Goal: Task Accomplishment & Management: Manage account settings

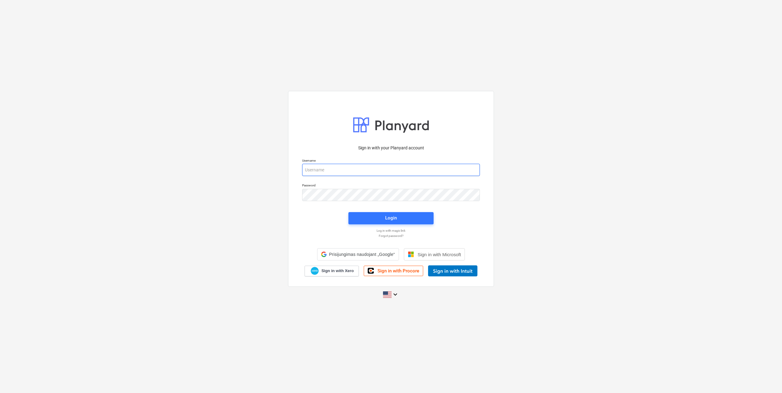
type input "[EMAIL_ADDRESS][DOMAIN_NAME]"
click at [415, 225] on div "Login" at bounding box center [391, 219] width 92 height 20
click at [415, 224] on button "Login" at bounding box center [390, 218] width 85 height 12
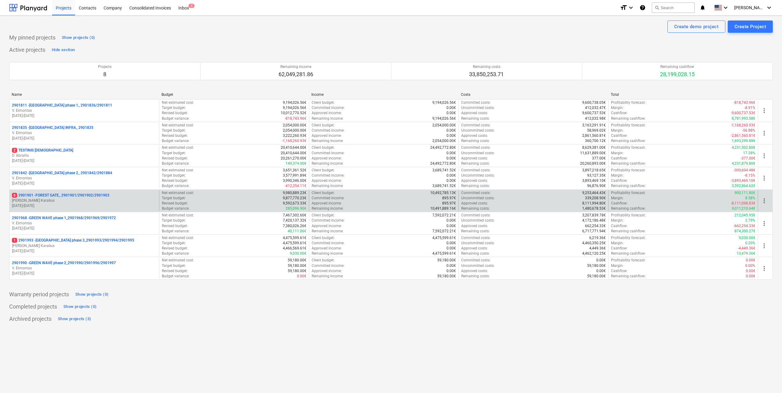
click at [106, 202] on p "[PERSON_NAME] Karalius" at bounding box center [84, 200] width 145 height 5
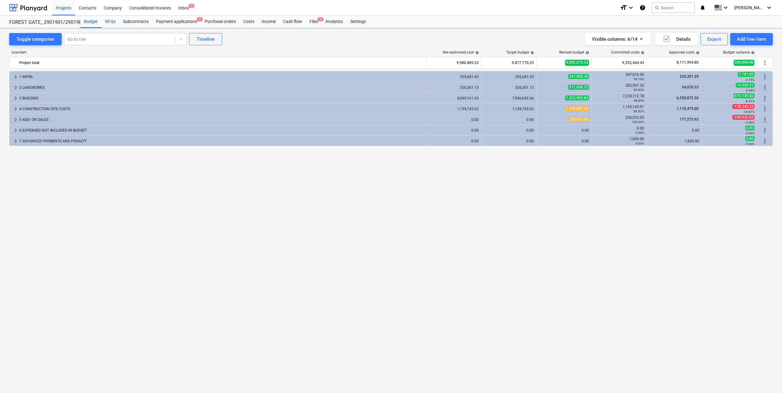
click at [111, 23] on div "RFQs" at bounding box center [110, 22] width 18 height 12
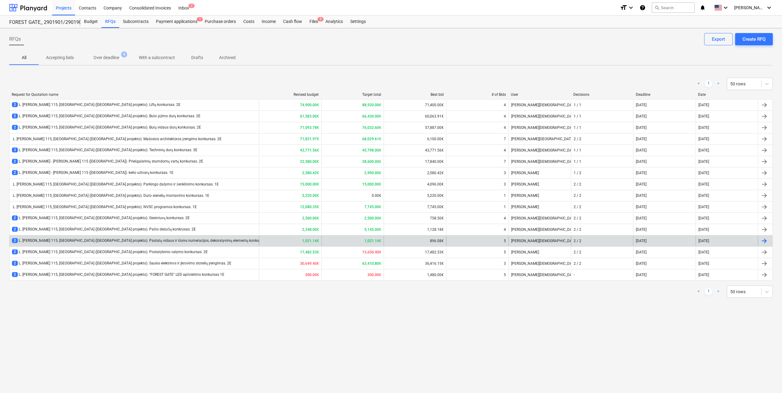
click at [150, 240] on div "2 L. [PERSON_NAME] 115, [GEOGRAPHIC_DATA] ([GEOGRAPHIC_DATA] projekto). Pastatų…" at bounding box center [142, 240] width 260 height 5
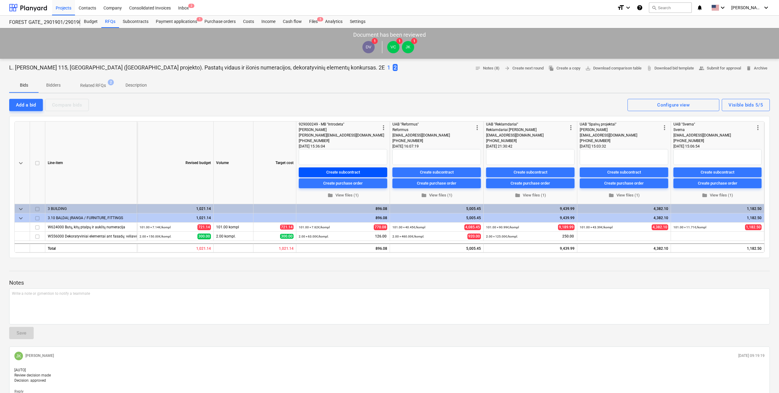
click at [359, 172] on div "Create subcontract" at bounding box center [343, 172] width 34 height 7
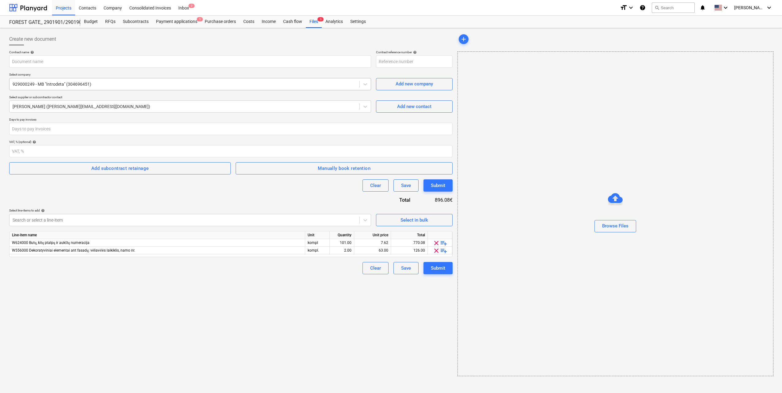
type input "2901901-SO-145"
type input "Bonava - Introdeta dekoratyviniai elementai namo [DATE] pasirašyta.pdf"
click at [77, 130] on input "number" at bounding box center [230, 129] width 442 height 12
type input "30"
click at [111, 182] on div "Clear Save Submit" at bounding box center [230, 185] width 442 height 12
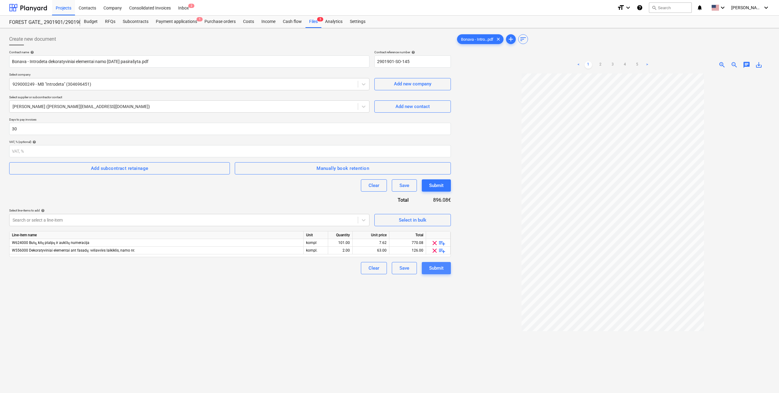
click at [440, 272] on div "Submit" at bounding box center [436, 268] width 14 height 8
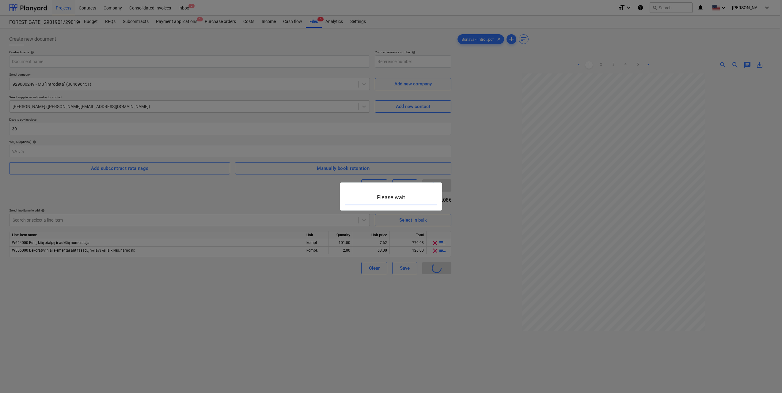
type input "2901901-SO-145"
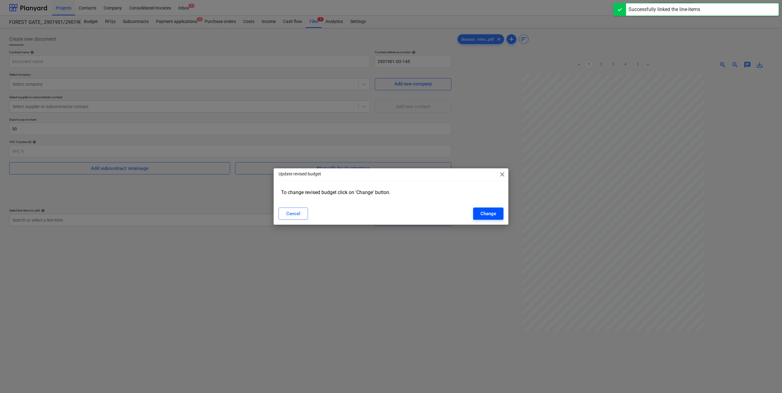
click at [483, 208] on button "Change" at bounding box center [488, 214] width 30 height 12
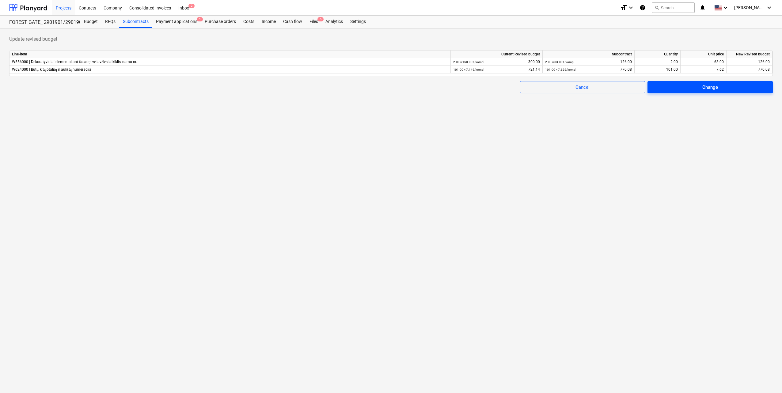
click at [702, 89] on div "Change" at bounding box center [710, 87] width 16 height 8
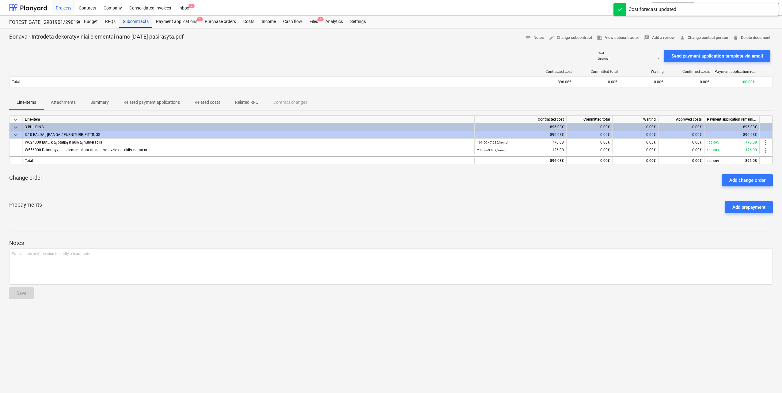
click at [137, 24] on div "Subcontracts" at bounding box center [135, 22] width 33 height 12
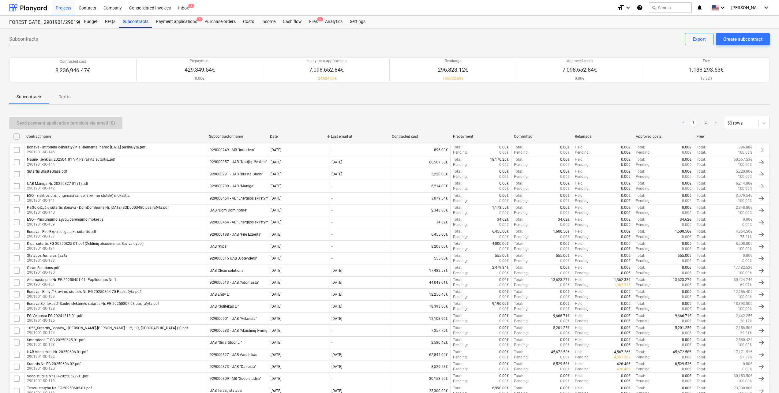
click at [143, 22] on div "Subcontracts" at bounding box center [135, 22] width 33 height 12
click at [110, 22] on div "RFQs" at bounding box center [110, 22] width 18 height 12
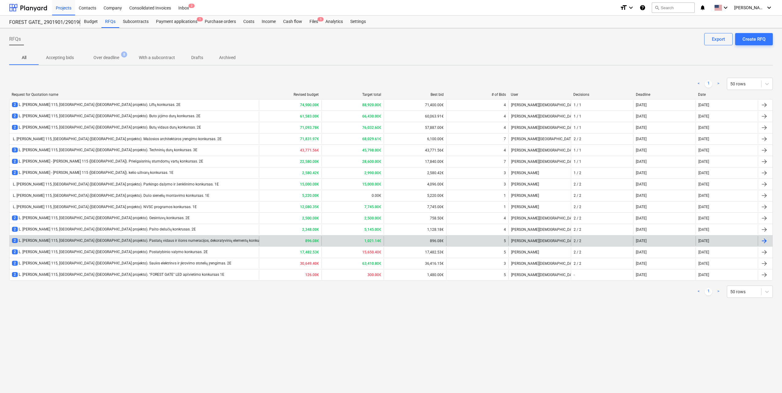
click at [146, 240] on div "2 L. [PERSON_NAME] 115, [GEOGRAPHIC_DATA] ([GEOGRAPHIC_DATA] projekto). Pastatų…" at bounding box center [142, 240] width 260 height 5
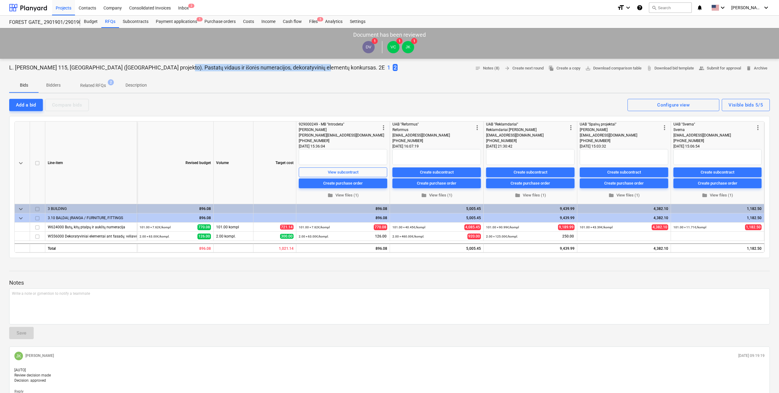
drag, startPoint x: 160, startPoint y: 66, endPoint x: 308, endPoint y: 71, distance: 148.6
click at [308, 71] on div "L. [PERSON_NAME] 115, [GEOGRAPHIC_DATA] ([GEOGRAPHIC_DATA] projekto). Pastatų v…" at bounding box center [203, 68] width 389 height 8
copy p "Pastatų vidaus ir išorės numeracijos, dekoratyvinių elementų"
click at [64, 9] on div "Projects" at bounding box center [63, 8] width 23 height 16
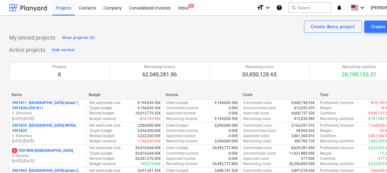
click at [41, 10] on div at bounding box center [28, 7] width 38 height 15
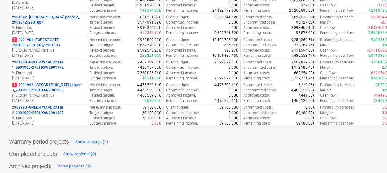
scroll to position [155, 0]
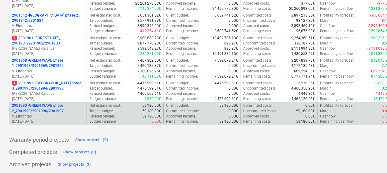
click at [59, 106] on p "2901990 - GREEN WAVE phase 2_2901990/2901996/2901997" at bounding box center [48, 108] width 72 height 10
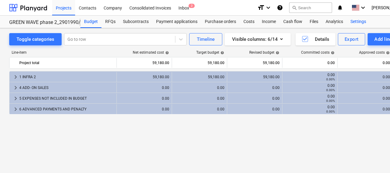
click at [362, 21] on div "Settings" at bounding box center [357, 22] width 23 height 12
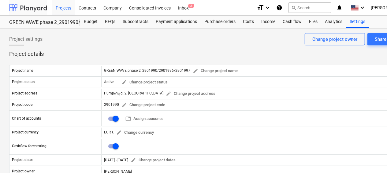
click at [32, 11] on div at bounding box center [28, 7] width 38 height 15
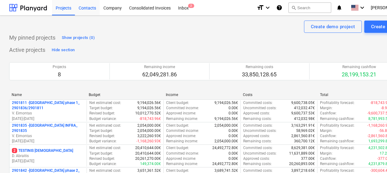
click at [90, 11] on div "Contacts" at bounding box center [87, 8] width 25 height 16
click at [115, 12] on div "Company" at bounding box center [113, 8] width 26 height 16
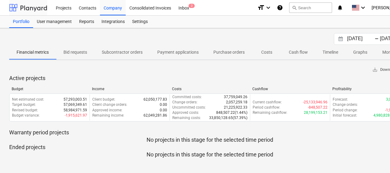
click at [43, 6] on div at bounding box center [28, 7] width 38 height 15
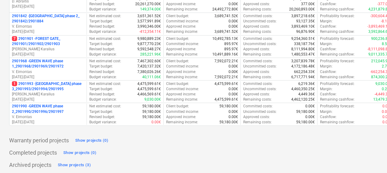
scroll to position [155, 0]
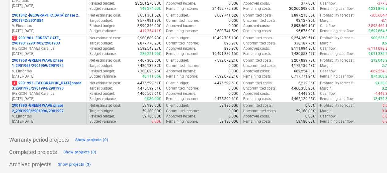
click at [55, 115] on p "V. Eimontas" at bounding box center [48, 116] width 72 height 5
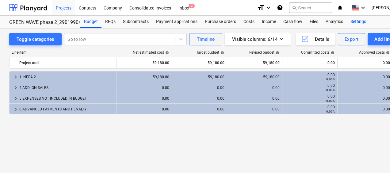
click at [356, 25] on div "Settings" at bounding box center [357, 22] width 23 height 12
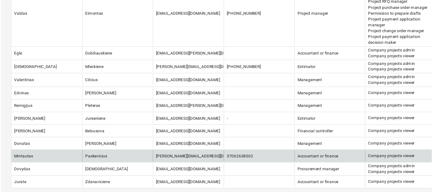
scroll to position [306, 0]
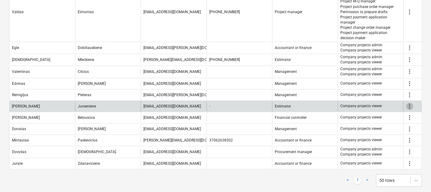
click at [411, 103] on span "more_vert" at bounding box center [409, 106] width 7 height 7
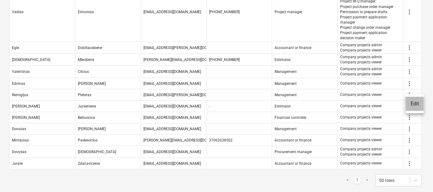
click at [411, 101] on li "Edit" at bounding box center [414, 104] width 18 height 14
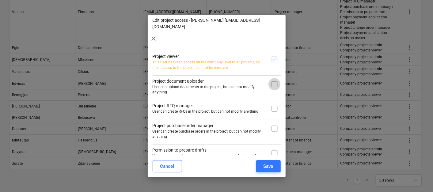
click at [268, 78] on input "checkbox" at bounding box center [274, 84] width 12 height 12
checkbox input "true"
click at [268, 103] on input "checkbox" at bounding box center [274, 109] width 12 height 12
checkbox input "true"
click at [270, 123] on input "checkbox" at bounding box center [274, 129] width 12 height 12
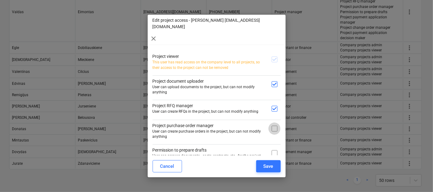
checkbox input "true"
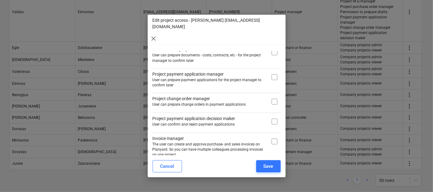
scroll to position [67, 0]
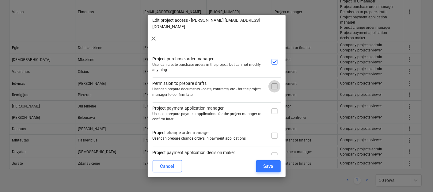
click at [273, 80] on input "checkbox" at bounding box center [274, 86] width 12 height 12
checkbox input "true"
click at [274, 105] on input "checkbox" at bounding box center [274, 111] width 12 height 12
checkbox input "true"
click at [274, 130] on input "checkbox" at bounding box center [274, 136] width 12 height 12
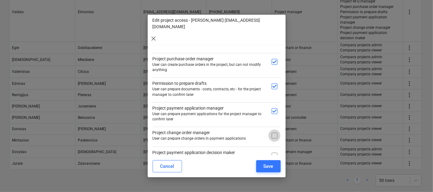
checkbox input "true"
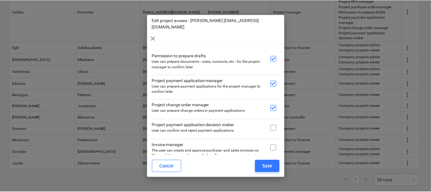
scroll to position [101, 0]
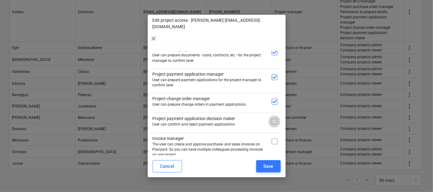
click at [274, 115] on input "checkbox" at bounding box center [274, 121] width 12 height 12
checkbox input "true"
drag, startPoint x: 273, startPoint y: 134, endPoint x: 273, endPoint y: 138, distance: 4.6
click at [273, 135] on input "checkbox" at bounding box center [274, 141] width 12 height 12
checkbox input "true"
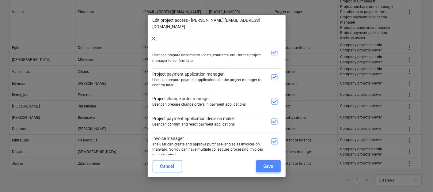
click at [272, 170] on button "Save" at bounding box center [268, 166] width 25 height 12
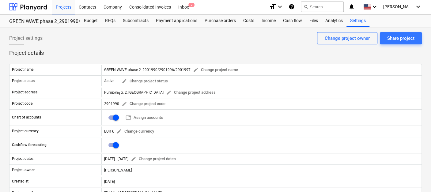
scroll to position [0, 0]
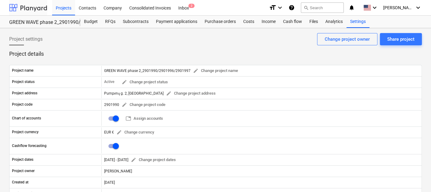
click at [31, 5] on div at bounding box center [28, 7] width 38 height 15
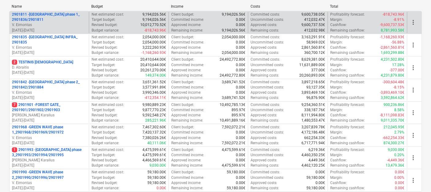
scroll to position [136, 0]
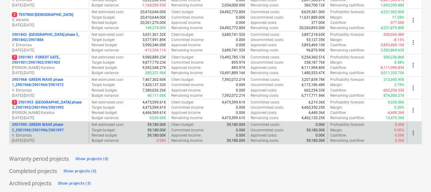
click at [66, 135] on p "V. Eimontas" at bounding box center [49, 135] width 74 height 5
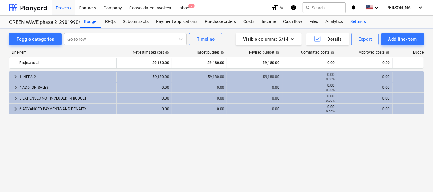
click at [354, 18] on div "Settings" at bounding box center [357, 22] width 23 height 12
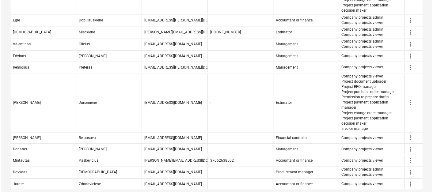
scroll to position [324, 0]
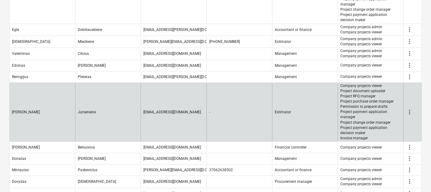
click at [410, 109] on span "more_vert" at bounding box center [409, 111] width 7 height 7
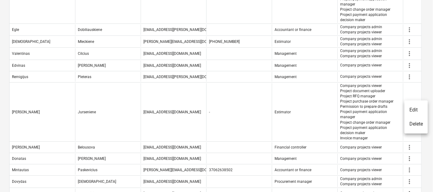
click at [415, 109] on li "Edit" at bounding box center [415, 110] width 23 height 14
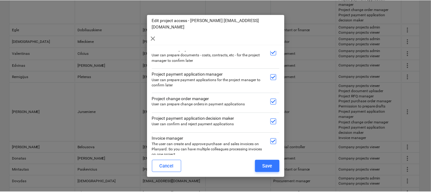
scroll to position [0, 0]
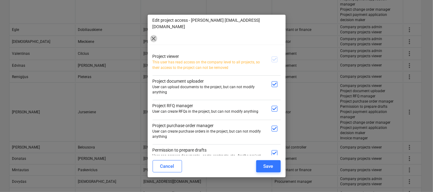
click at [153, 35] on span "close" at bounding box center [153, 38] width 7 height 7
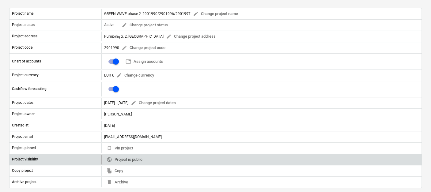
scroll to position [68, 0]
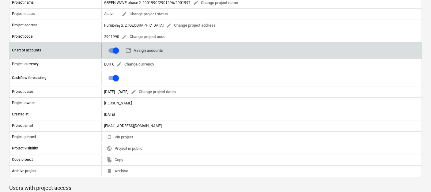
click at [146, 49] on span "table Assign accounts" at bounding box center [144, 50] width 37 height 7
